Goal: Task Accomplishment & Management: Use online tool/utility

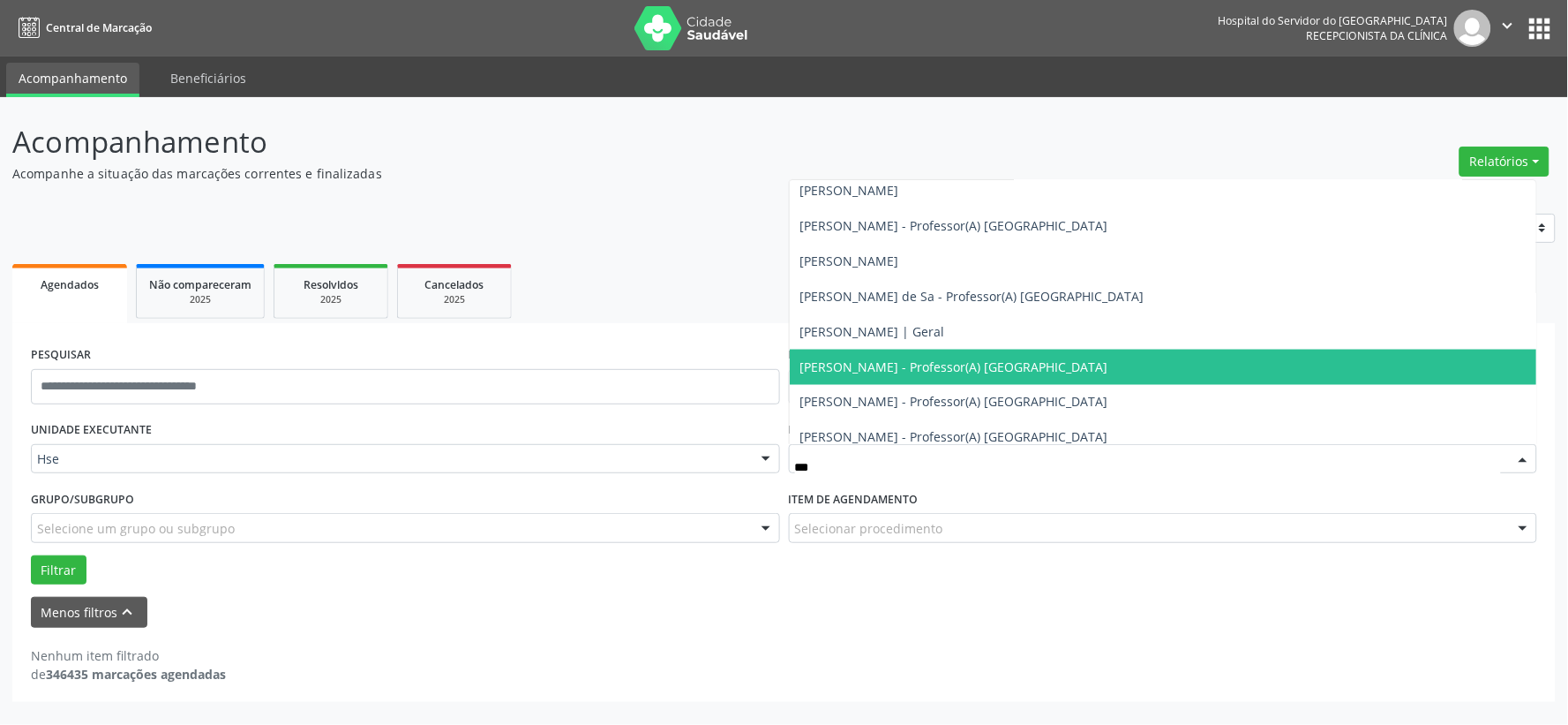
scroll to position [54, 0]
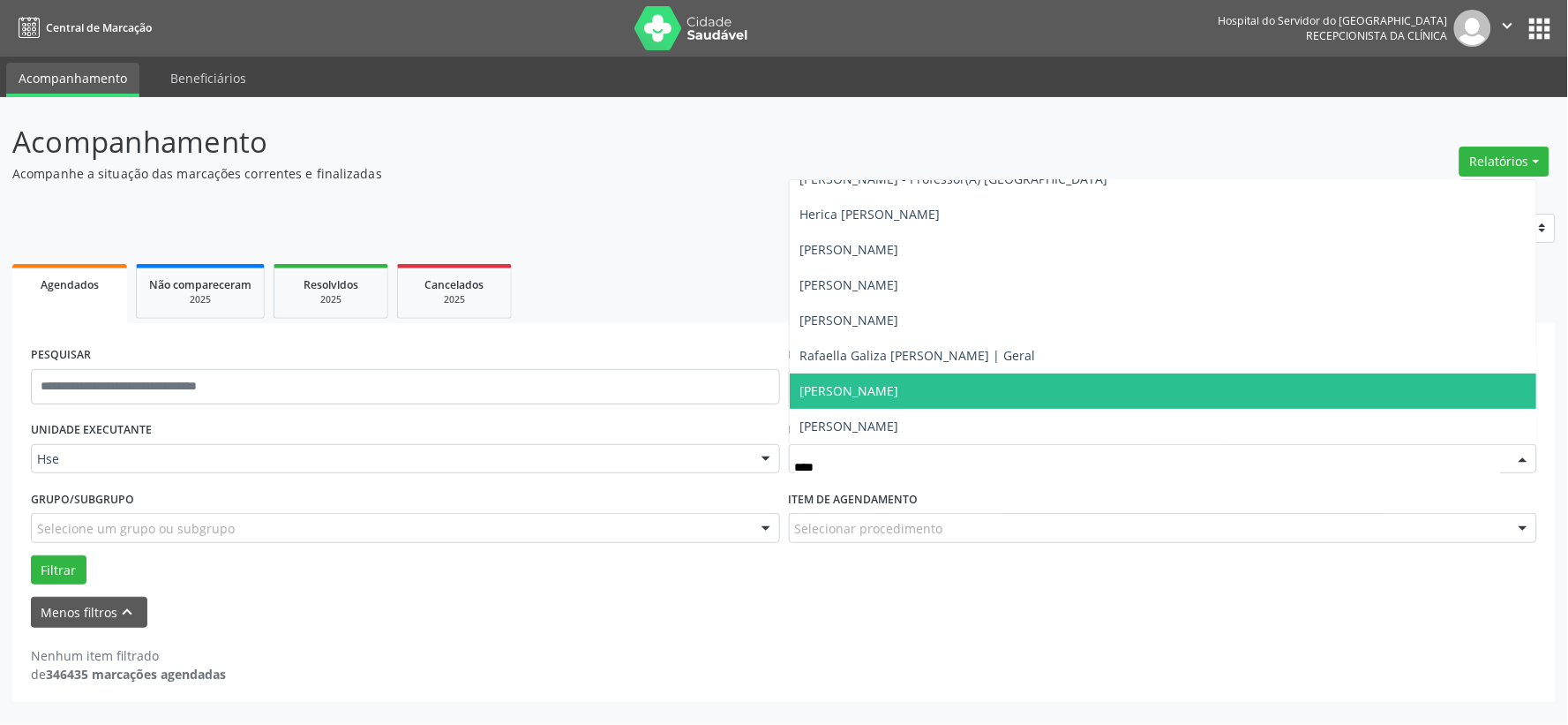
type input "*****"
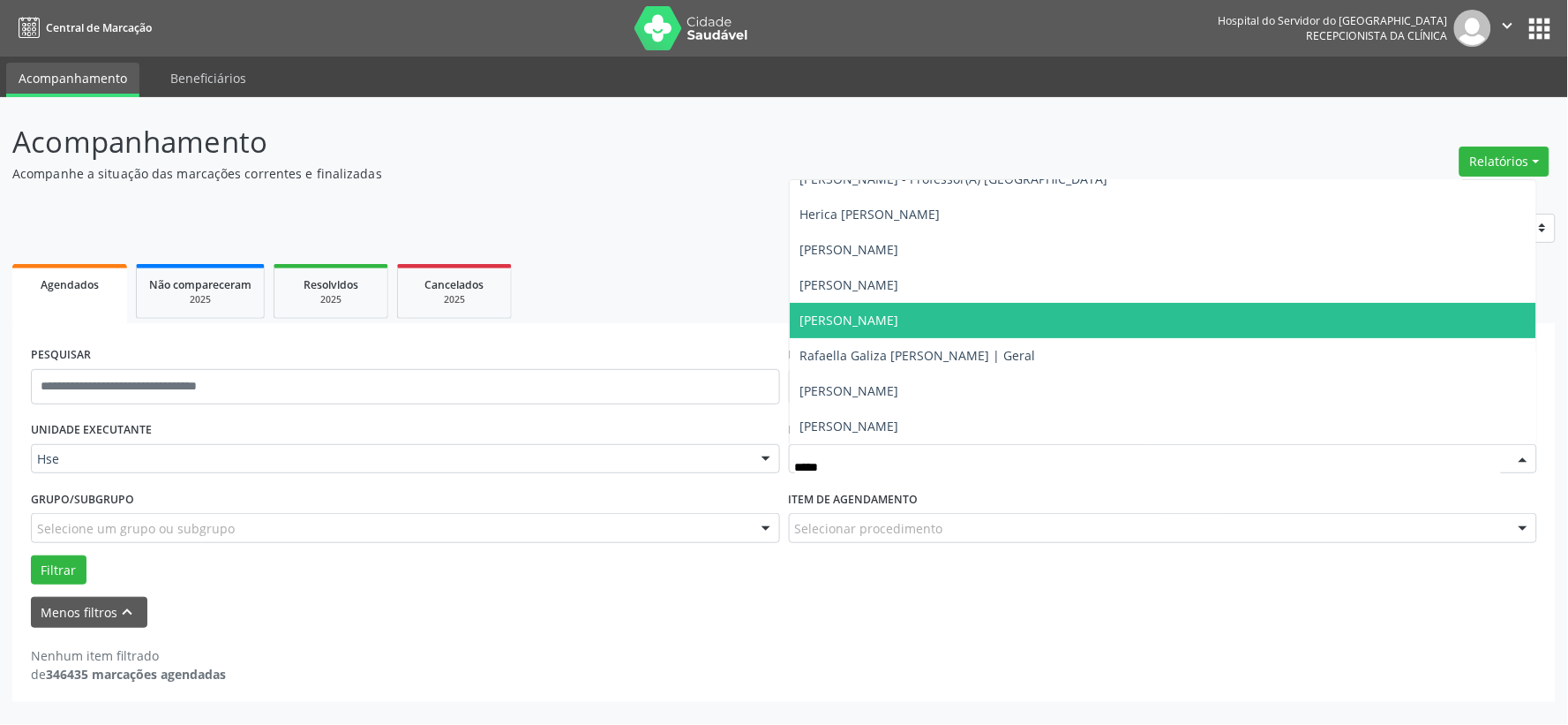
click at [897, 318] on span "[PERSON_NAME]" at bounding box center [849, 320] width 99 height 17
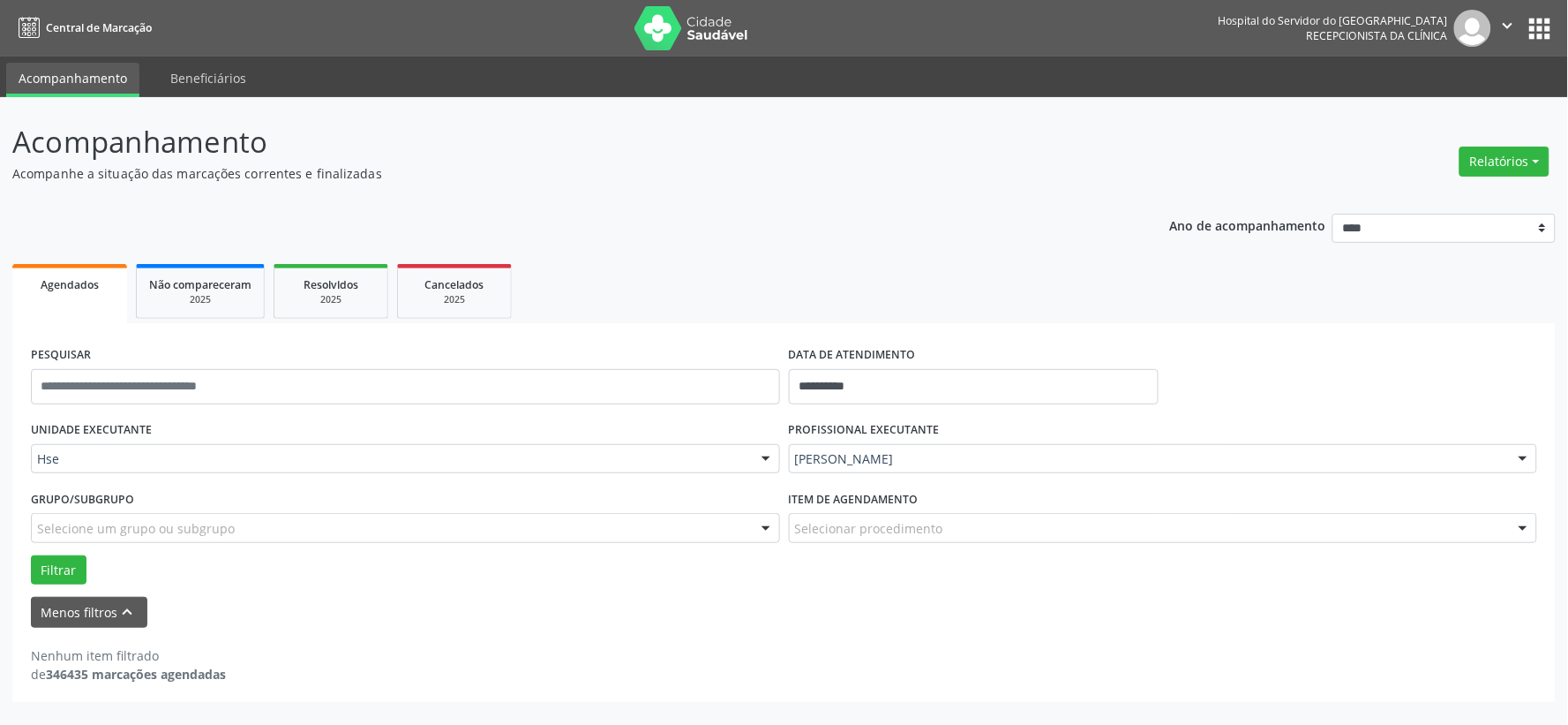
scroll to position [784, 0]
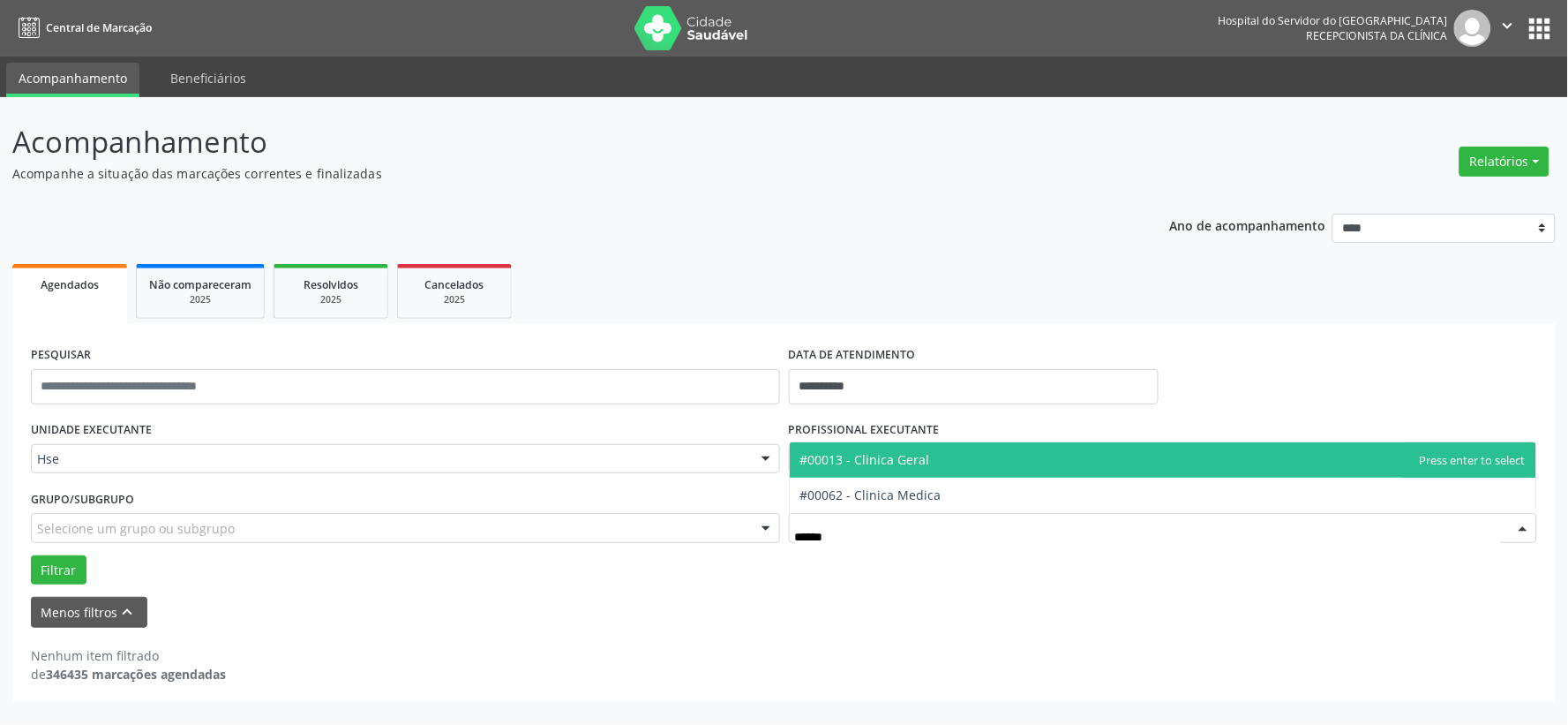
type input "*******"
click at [893, 454] on span "#00013 - Clinica Geral" at bounding box center [865, 459] width 129 height 17
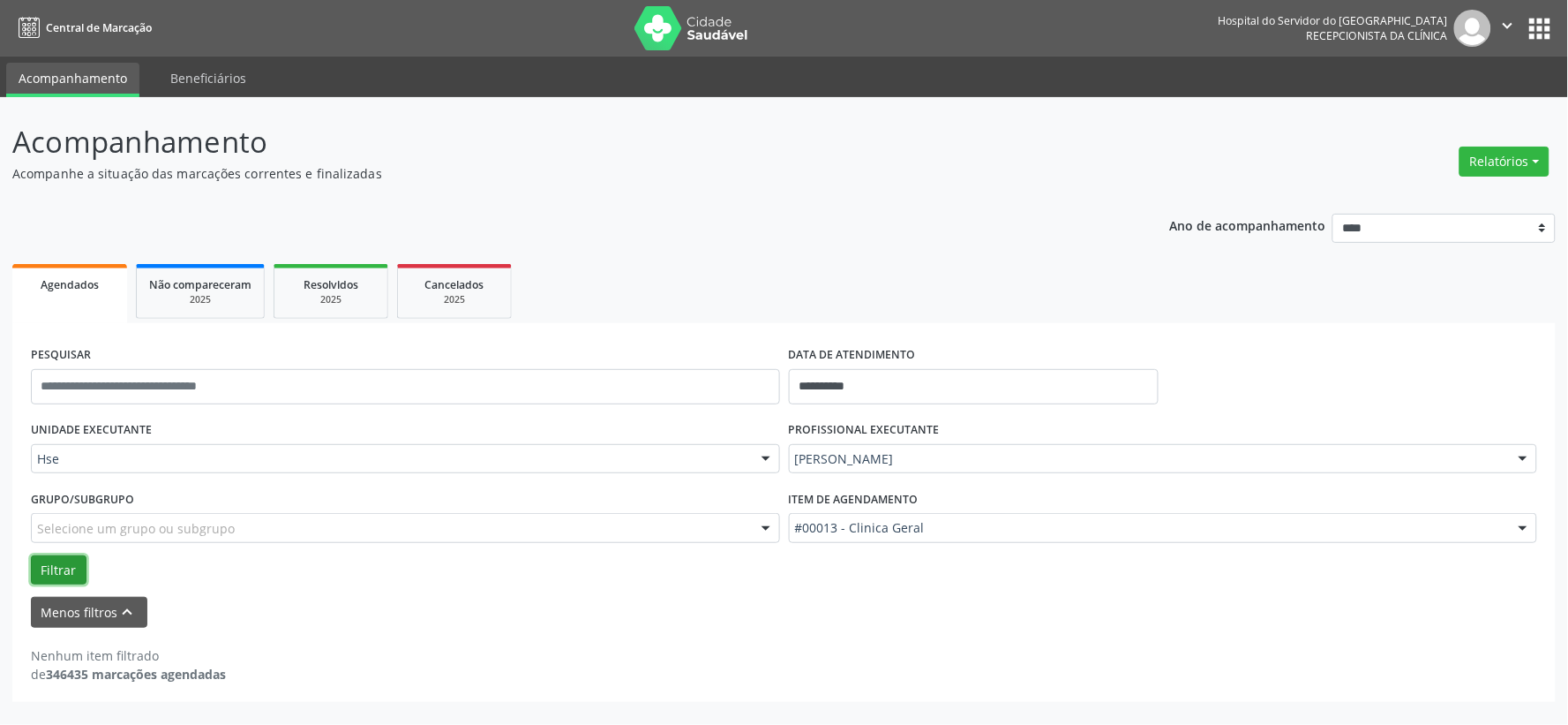
click at [58, 567] on button "Filtrar" at bounding box center [58, 570] width 56 height 30
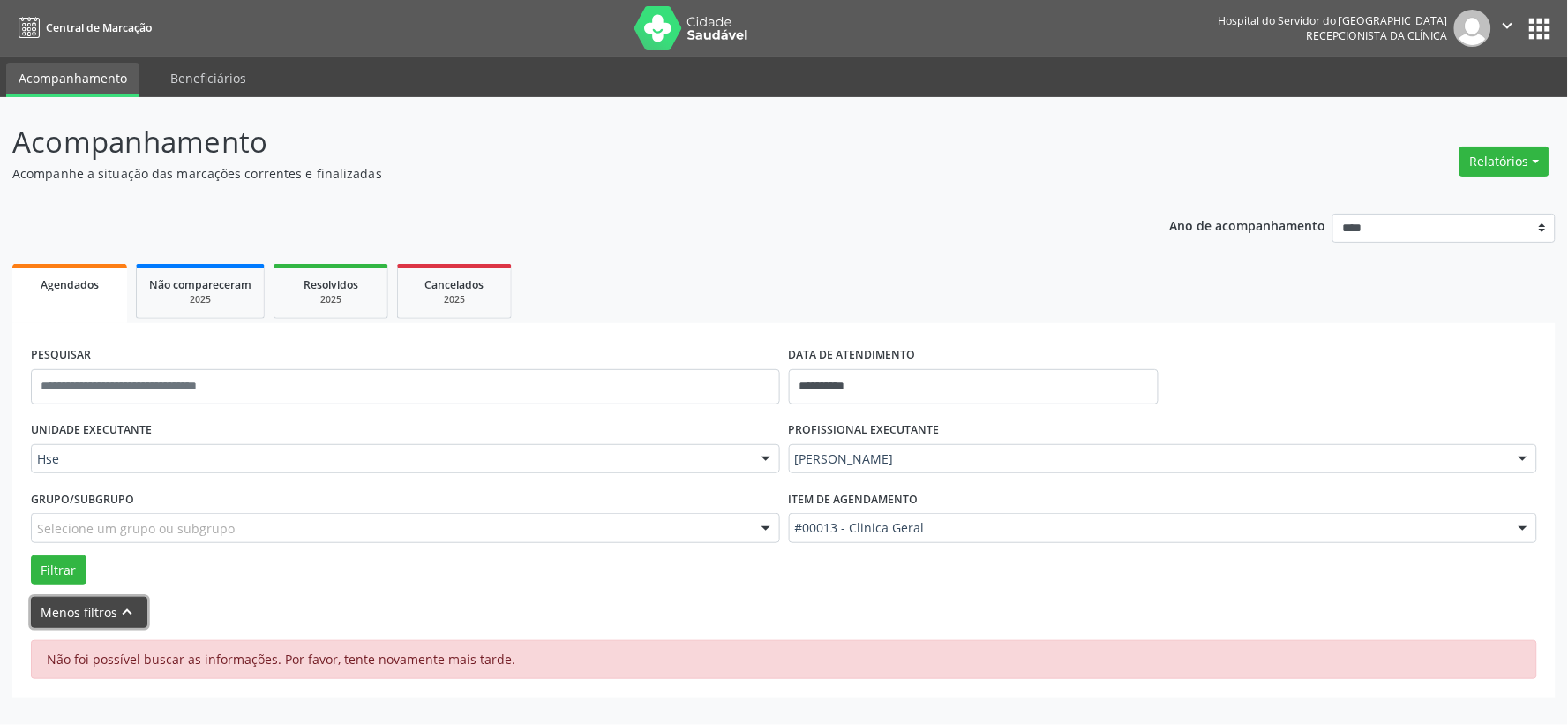
click at [108, 612] on button "Menos filtros keyboard_arrow_up" at bounding box center [88, 611] width 117 height 30
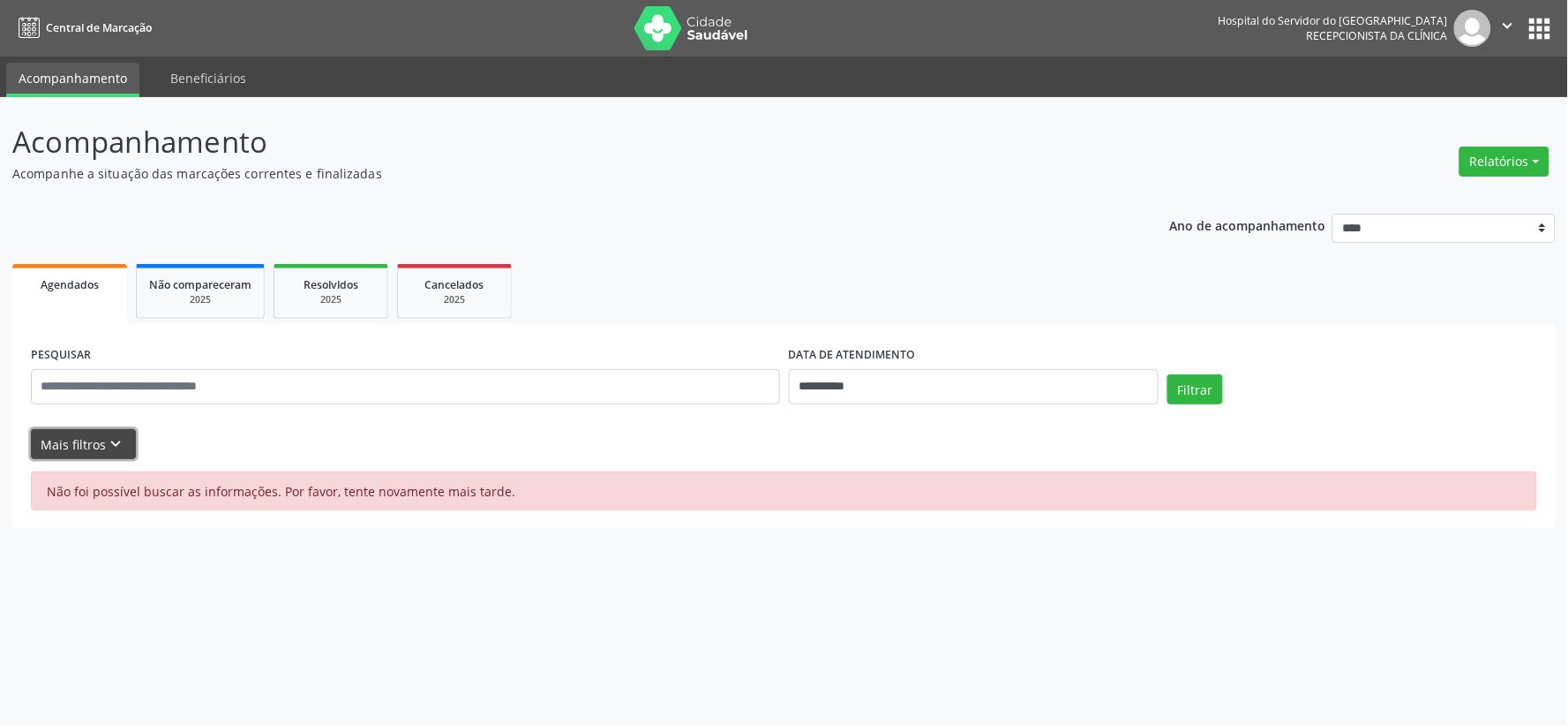
click at [115, 440] on icon "keyboard_arrow_down" at bounding box center [117, 444] width 20 height 20
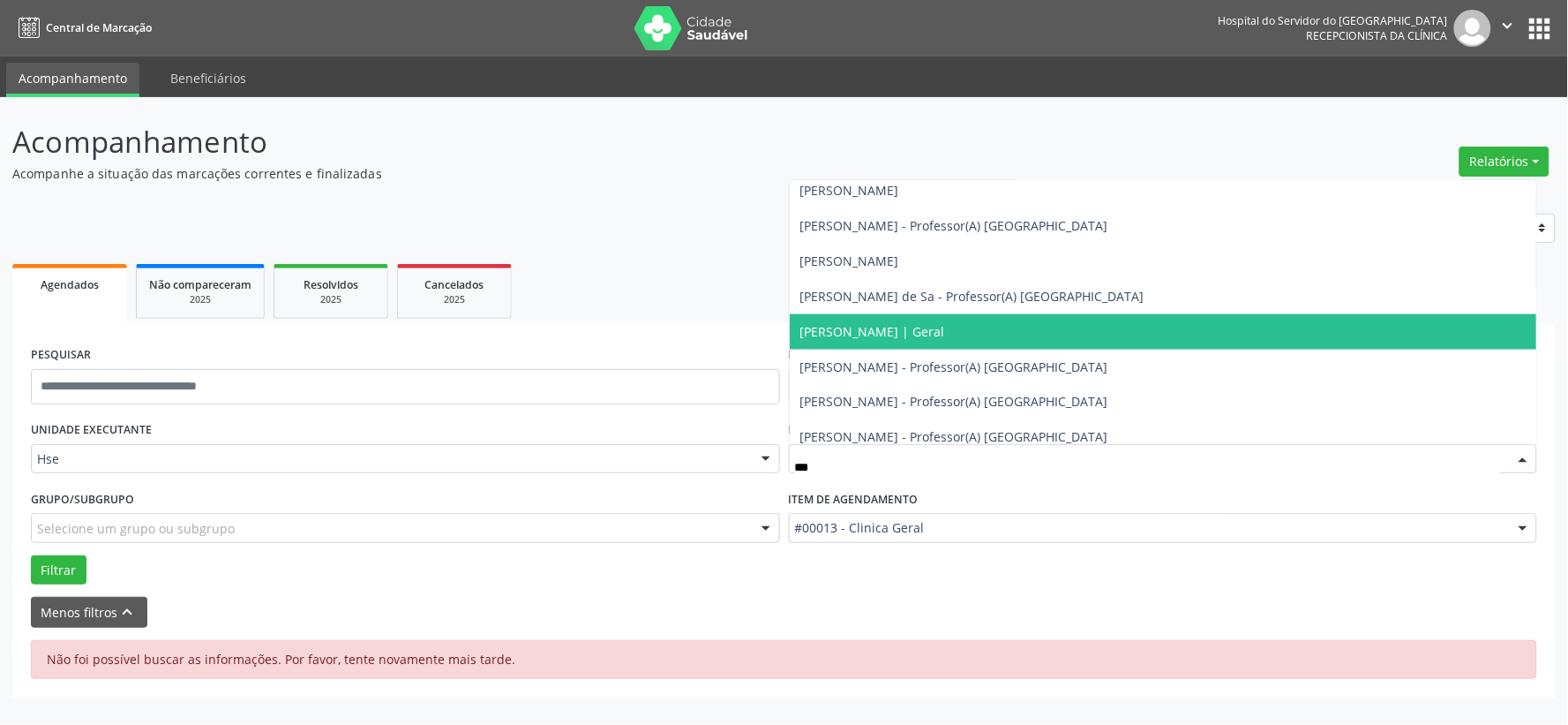
scroll to position [54, 0]
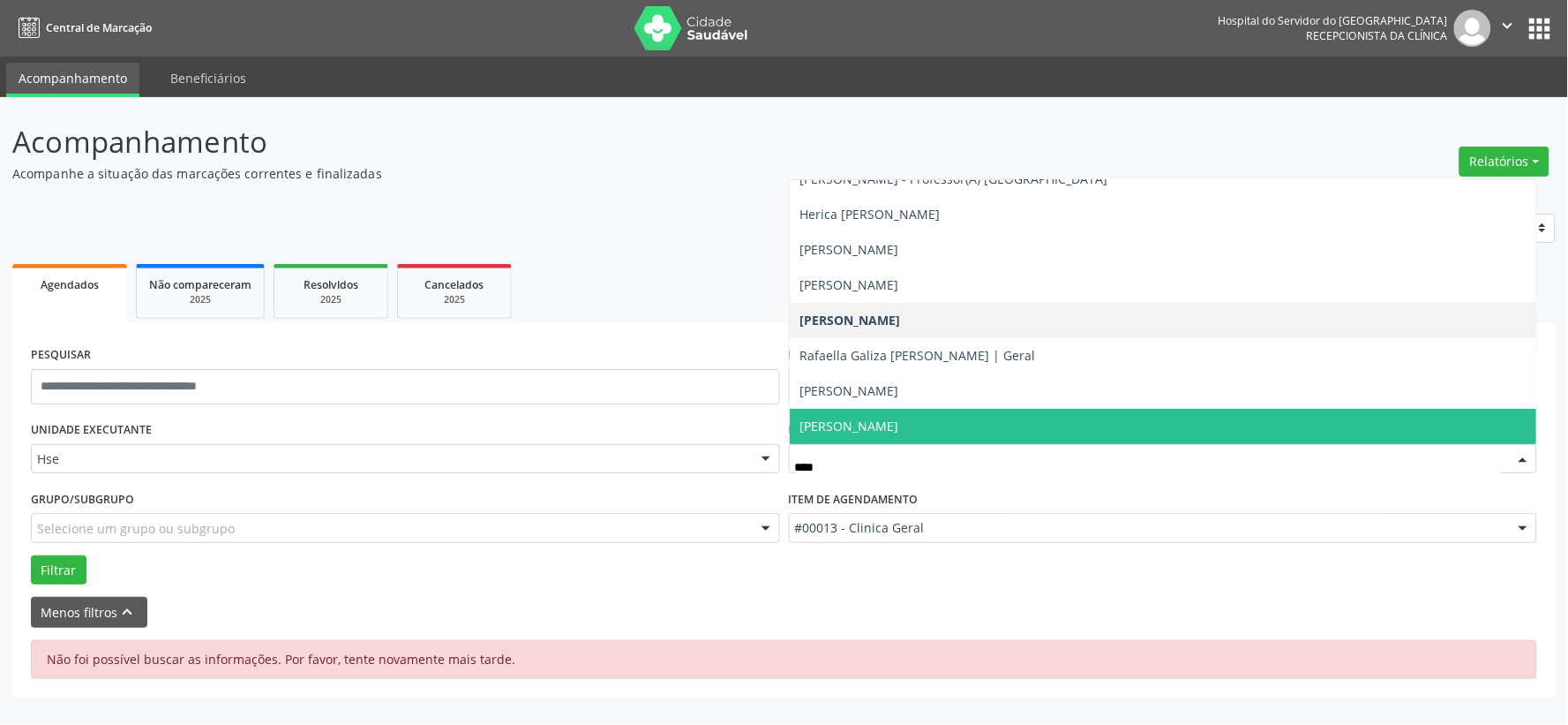
type input "*****"
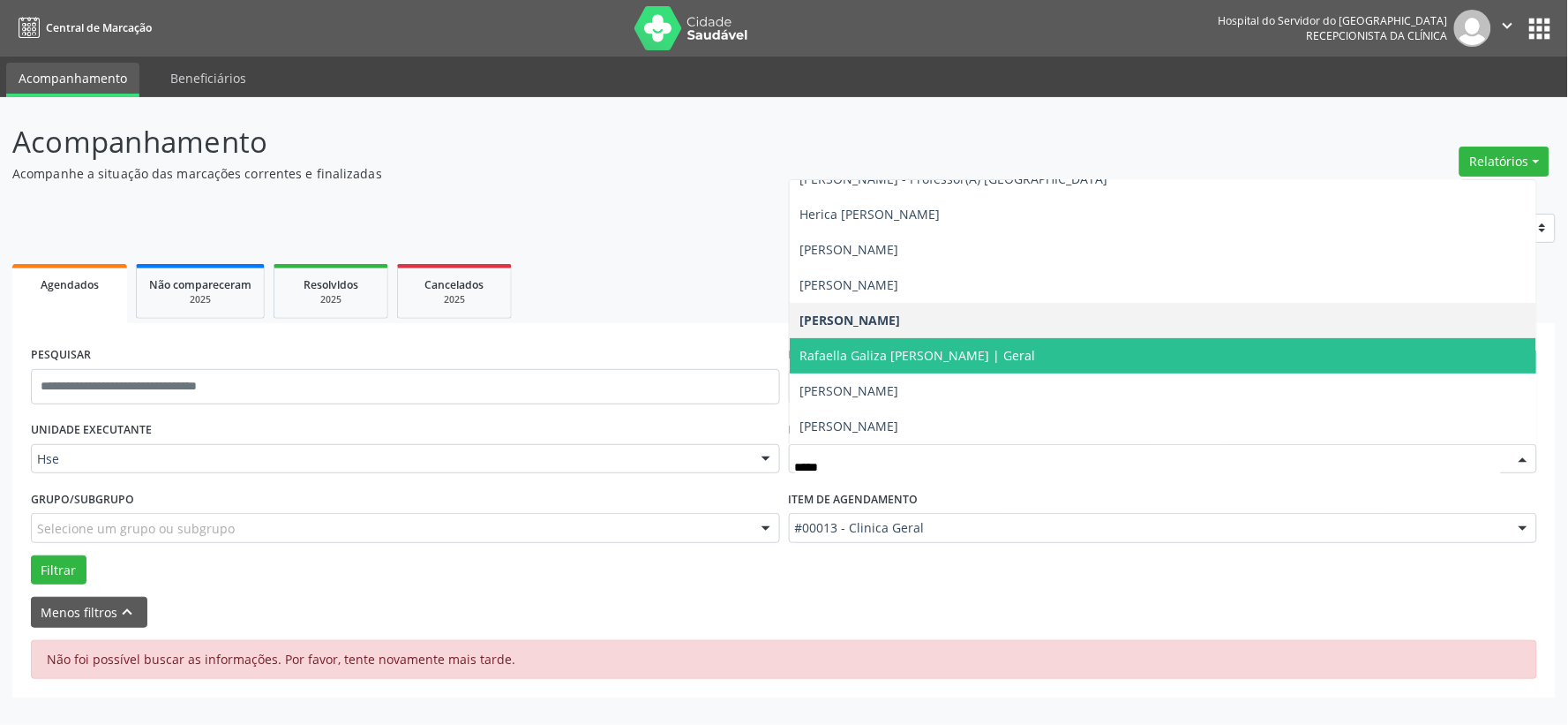
click at [985, 357] on span "Rafaella Galiza [PERSON_NAME] | Geral" at bounding box center [918, 355] width 235 height 17
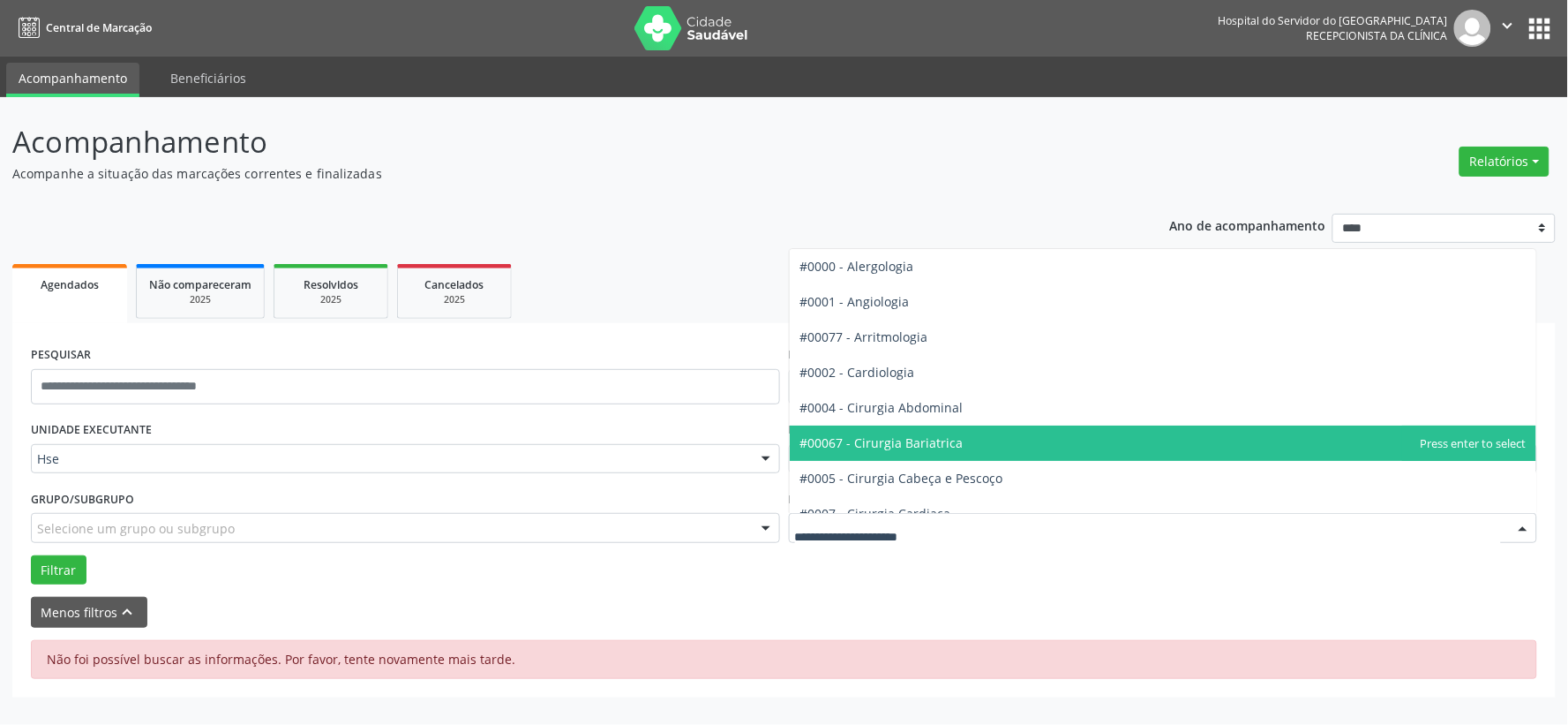
scroll to position [98, 0]
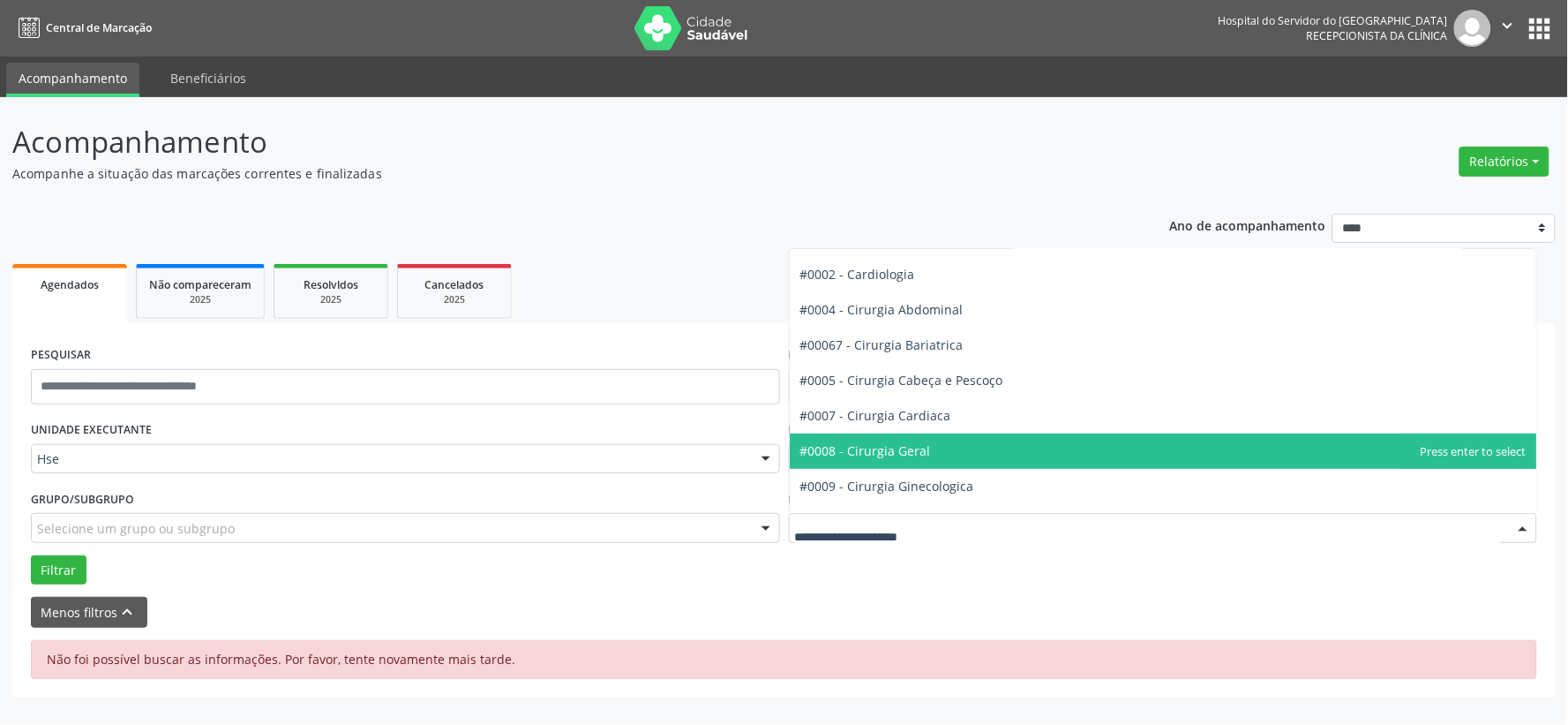
click at [914, 450] on span "#0008 - Cirurgia Geral" at bounding box center [865, 450] width 130 height 17
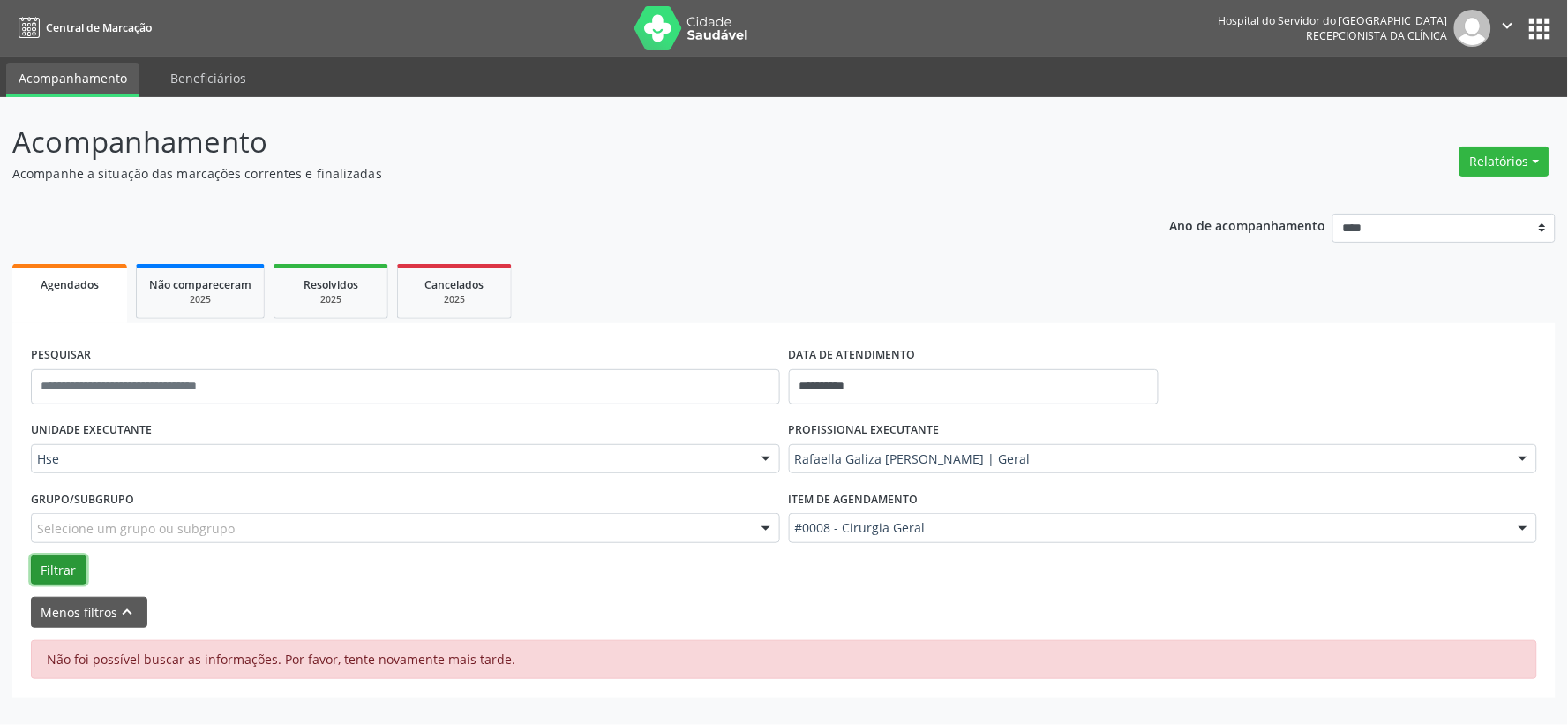
click at [72, 570] on button "Filtrar" at bounding box center [58, 570] width 56 height 30
click at [49, 567] on button "Filtrar" at bounding box center [58, 570] width 56 height 30
